Goal: Transaction & Acquisition: Purchase product/service

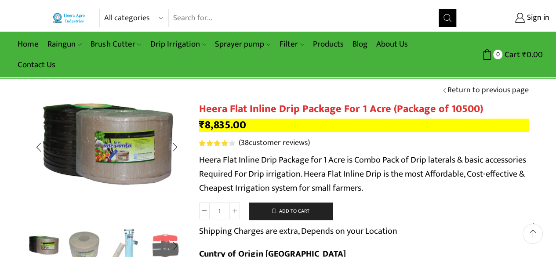
click at [88, 159] on img "1 / 10" at bounding box center [107, 145] width 158 height 158
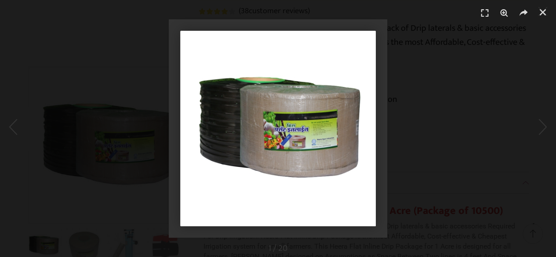
scroll to position [220, 0]
click at [328, 141] on img "1 / 1" at bounding box center [278, 129] width 196 height 196
click at [540, 18] on link "Close (Esc)" at bounding box center [542, 12] width 13 height 13
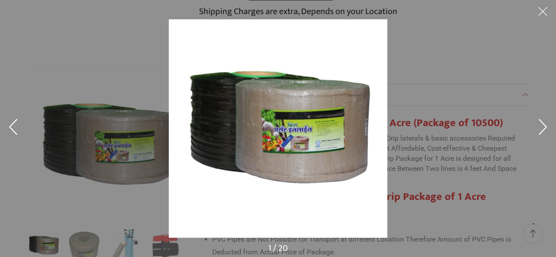
click at [546, 128] on button at bounding box center [543, 129] width 26 height 44
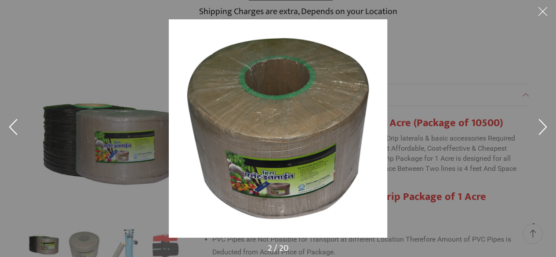
click at [541, 131] on button at bounding box center [543, 129] width 26 height 44
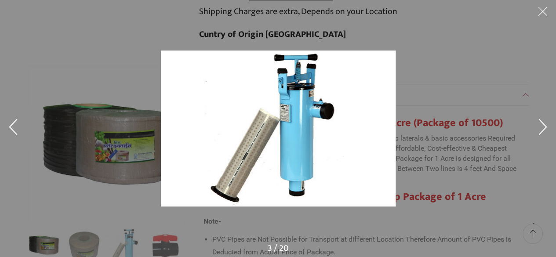
click at [543, 129] on button at bounding box center [543, 129] width 26 height 44
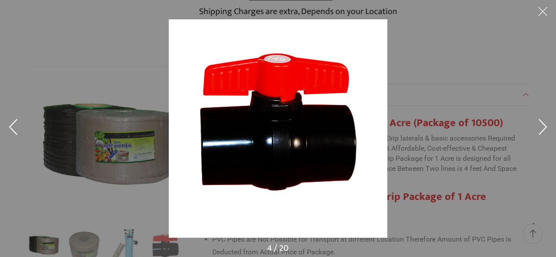
click at [13, 127] on button at bounding box center [13, 129] width 26 height 44
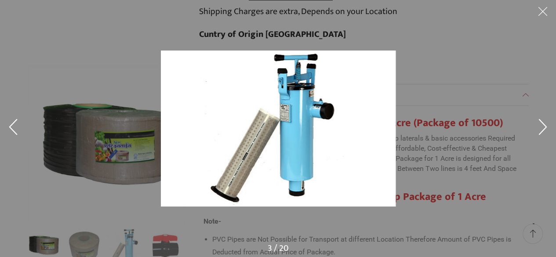
click at [542, 124] on button at bounding box center [543, 129] width 26 height 44
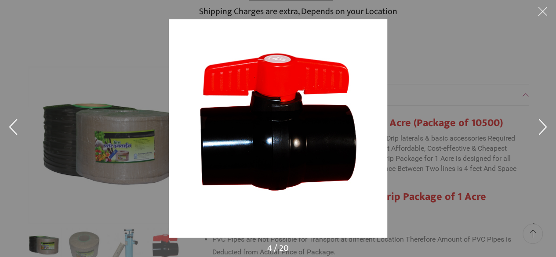
click at [542, 124] on button at bounding box center [543, 129] width 26 height 44
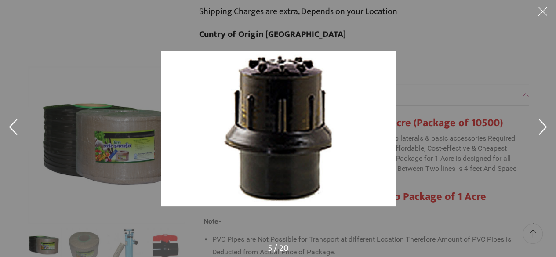
click at [541, 127] on button at bounding box center [543, 129] width 26 height 44
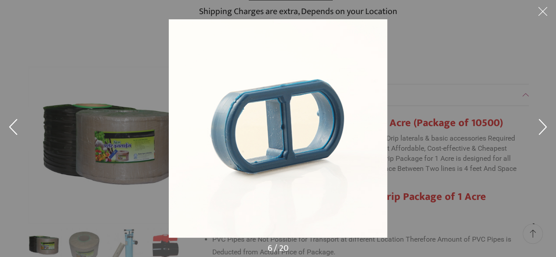
click at [541, 128] on button at bounding box center [543, 129] width 26 height 44
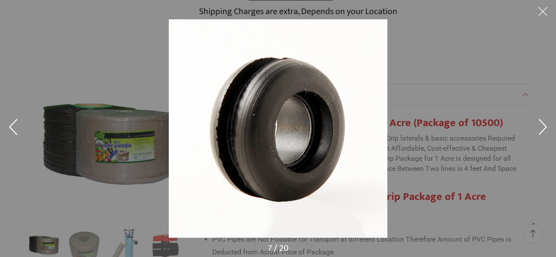
click at [540, 129] on button at bounding box center [543, 129] width 26 height 44
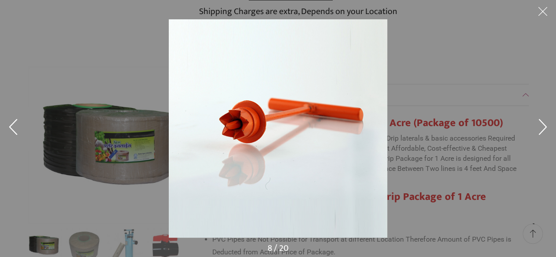
click at [540, 129] on button at bounding box center [543, 129] width 26 height 44
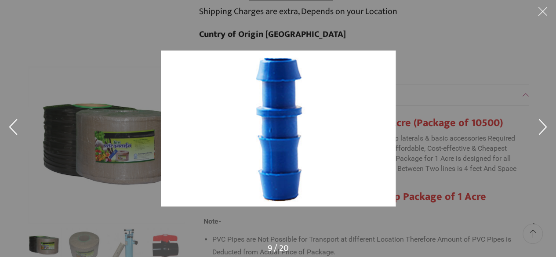
click at [540, 130] on button at bounding box center [543, 129] width 26 height 44
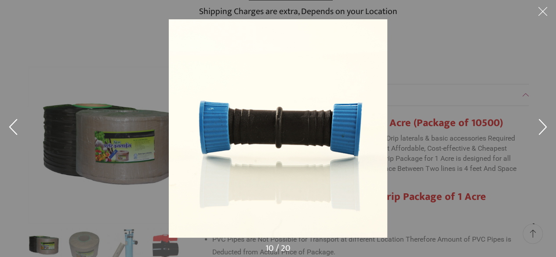
click at [540, 130] on button at bounding box center [543, 129] width 26 height 44
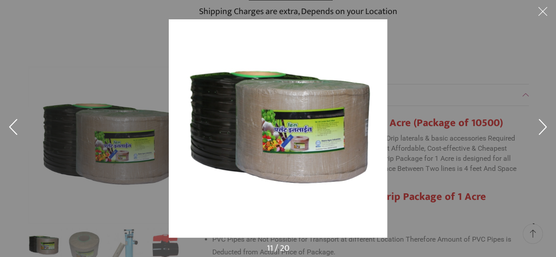
click at [540, 130] on button at bounding box center [543, 129] width 26 height 44
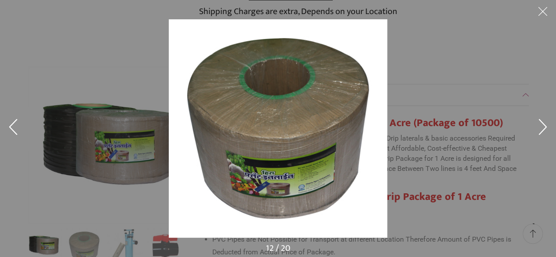
click at [539, 7] on button at bounding box center [543, 13] width 26 height 26
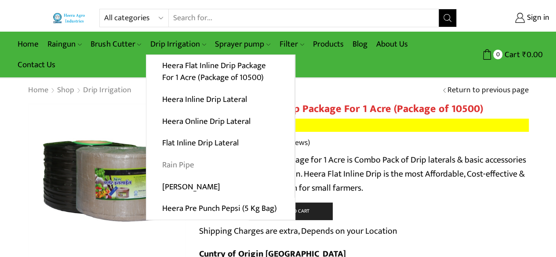
click at [189, 165] on link "Rain Pipe" at bounding box center [220, 165] width 148 height 22
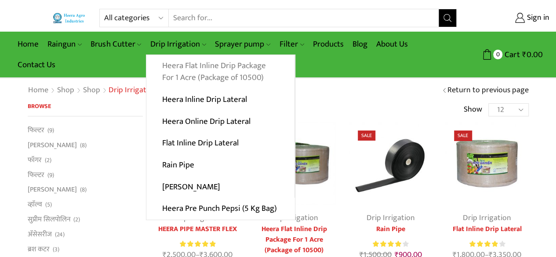
click at [196, 71] on link "Heera Flat Inline Drip Package For 1 Acre (Package of 10500)" at bounding box center [220, 72] width 148 height 34
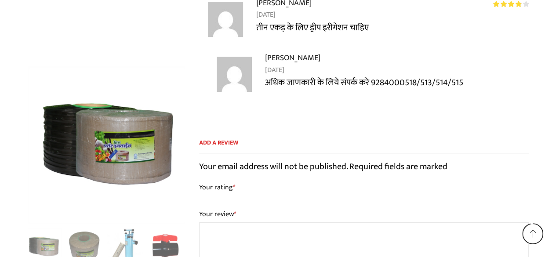
scroll to position [8670, 0]
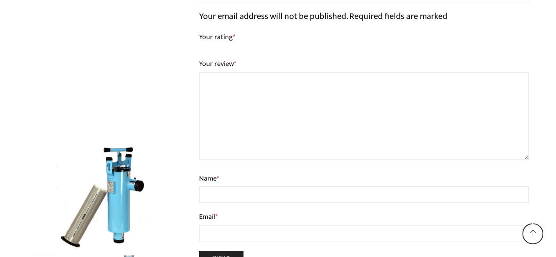
scroll to position [8711, 0]
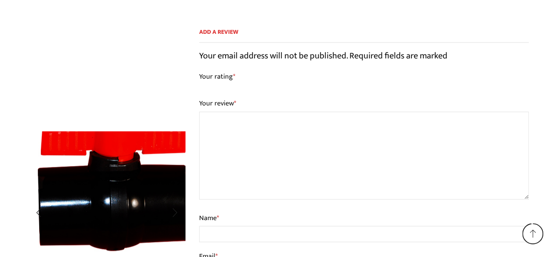
scroll to position [8659, 0]
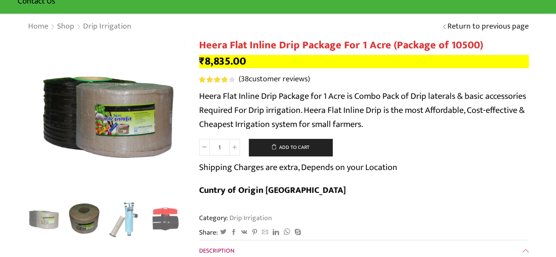
scroll to position [0, 0]
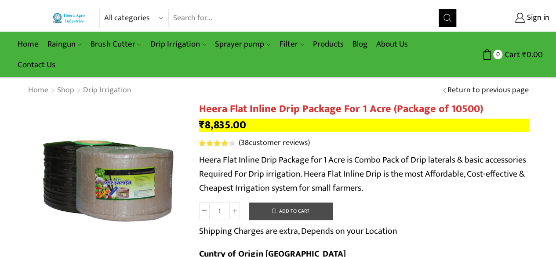
click at [295, 213] on button "Add to cart" at bounding box center [291, 212] width 84 height 18
